Goal: Check status: Check status

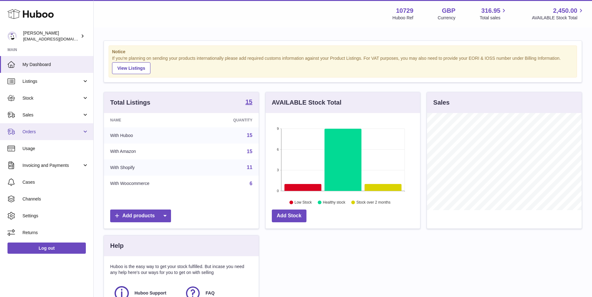
scroll to position [97, 154]
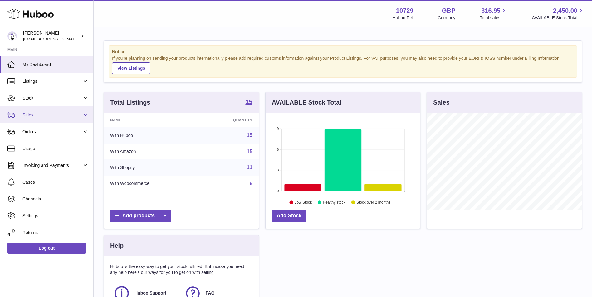
drag, startPoint x: 55, startPoint y: 93, endPoint x: 58, endPoint y: 123, distance: 29.9
click at [55, 93] on link "Stock" at bounding box center [46, 98] width 93 height 17
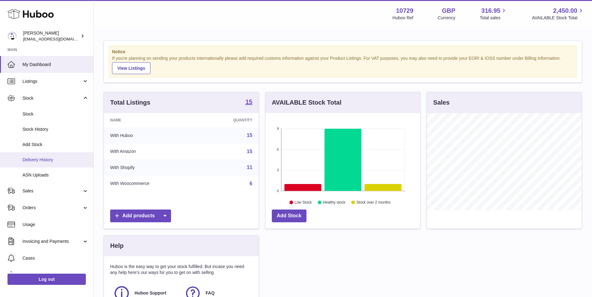
click at [62, 157] on span "Delivery History" at bounding box center [55, 160] width 66 height 6
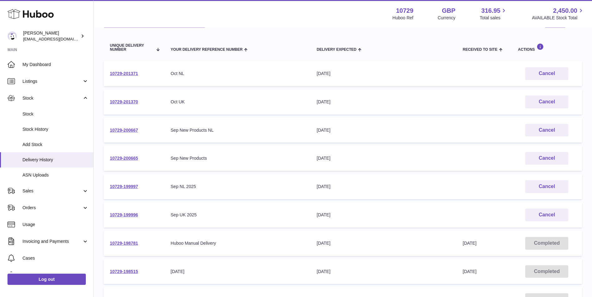
scroll to position [94, 0]
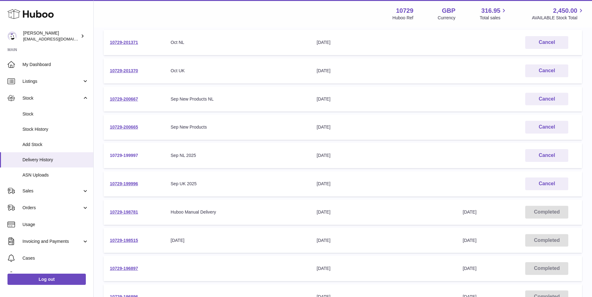
click at [115, 155] on link "10729-199997" at bounding box center [124, 155] width 28 height 5
